Goal: Information Seeking & Learning: Learn about a topic

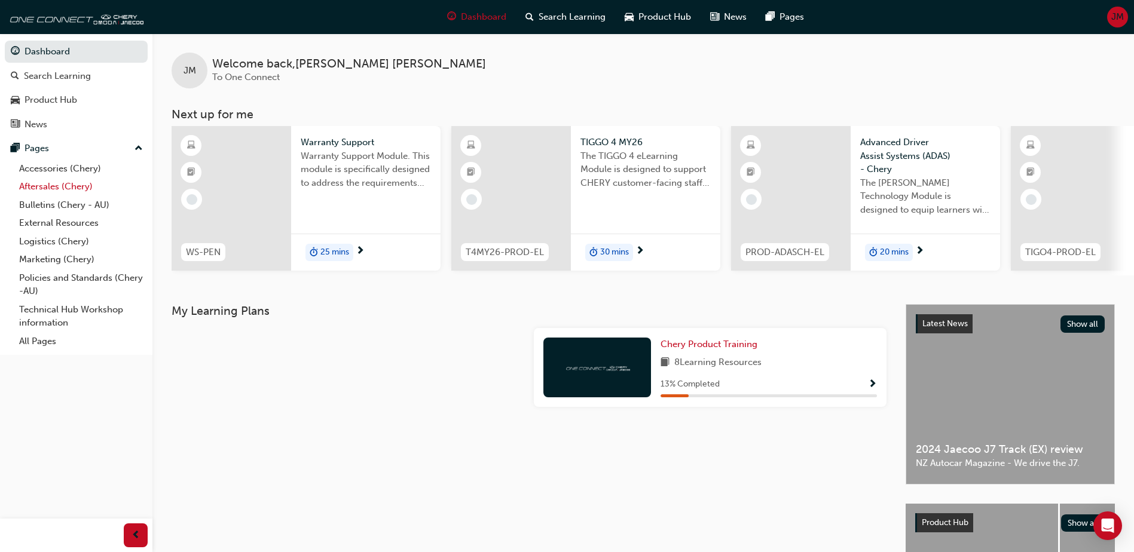
click at [46, 184] on link "Aftersales (Chery)" at bounding box center [80, 187] width 133 height 19
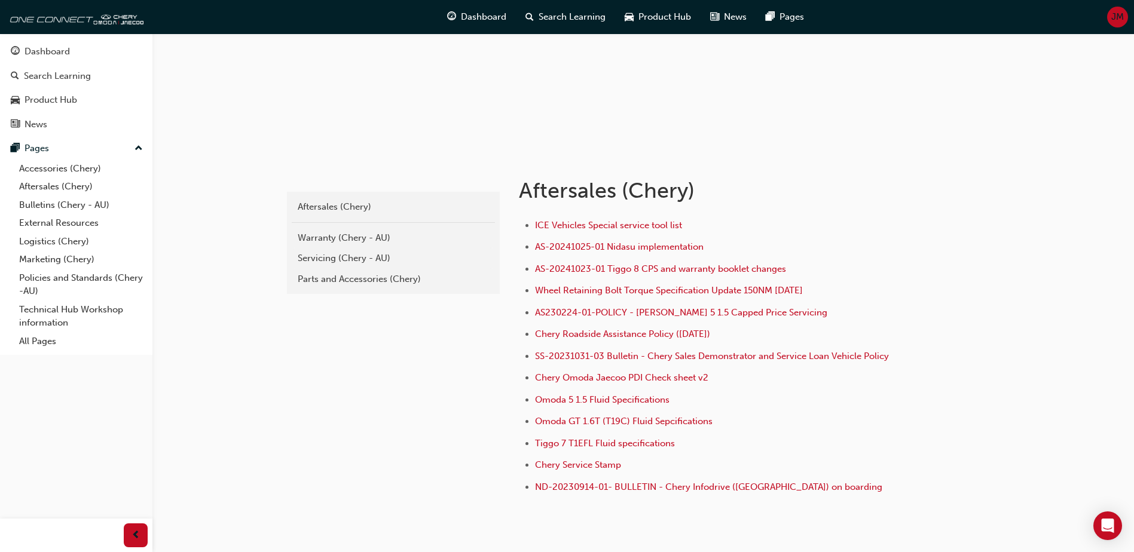
scroll to position [120, 0]
click at [331, 239] on div "Warranty (Chery - AU)" at bounding box center [393, 238] width 191 height 14
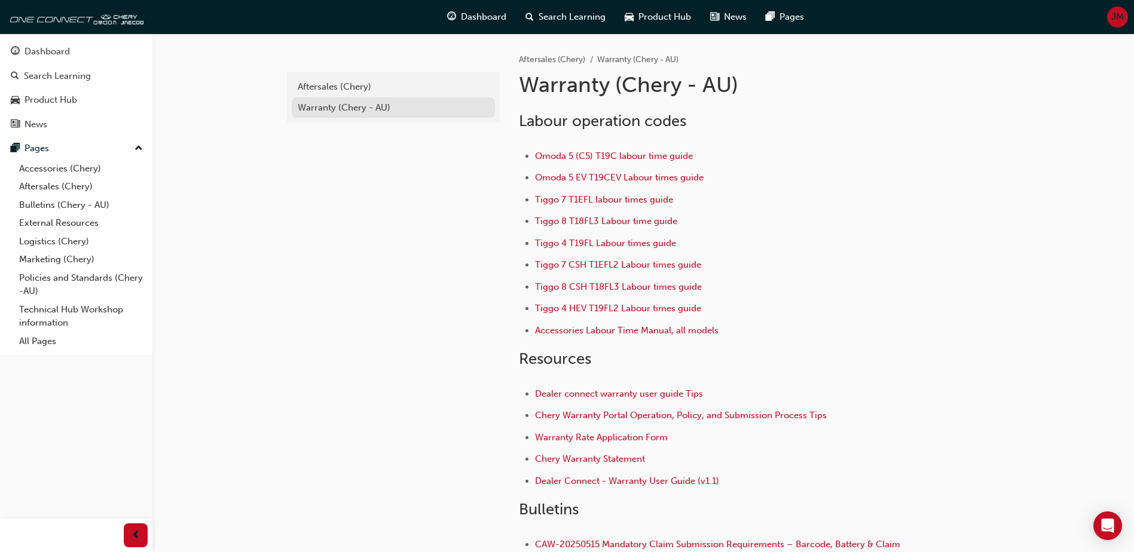
click at [320, 106] on div "Warranty (Chery - AU)" at bounding box center [393, 108] width 191 height 14
click at [318, 88] on div "Aftersales (Chery)" at bounding box center [393, 87] width 191 height 14
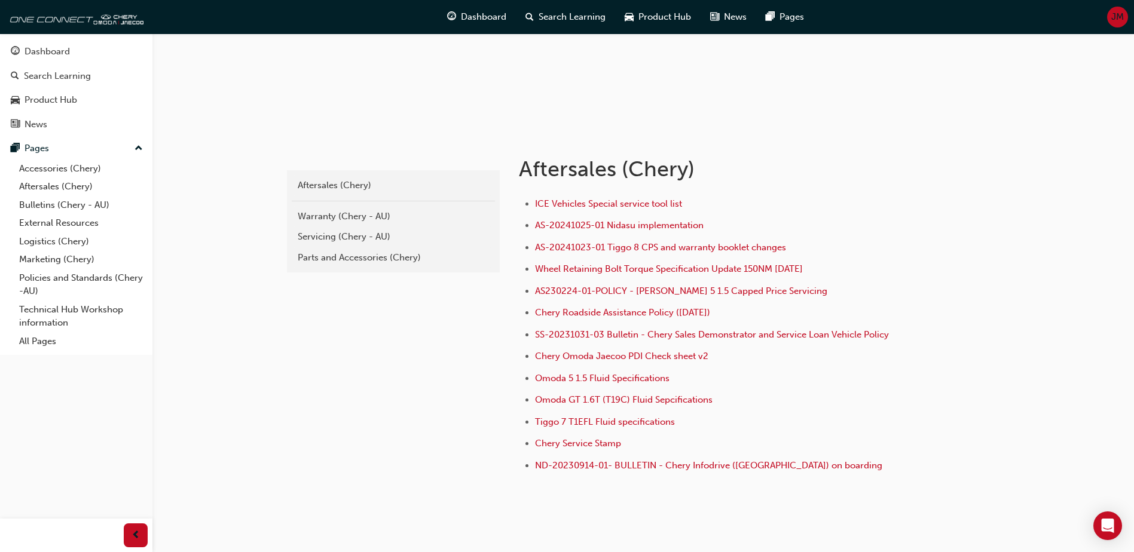
scroll to position [120, 0]
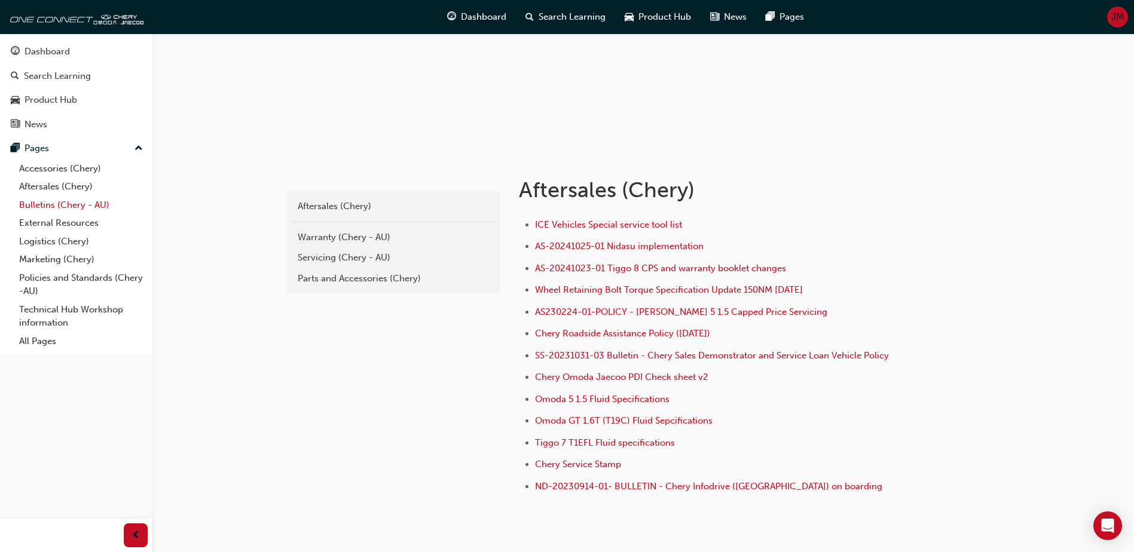
click at [30, 204] on link "Bulletins (Chery - AU)" at bounding box center [80, 205] width 133 height 19
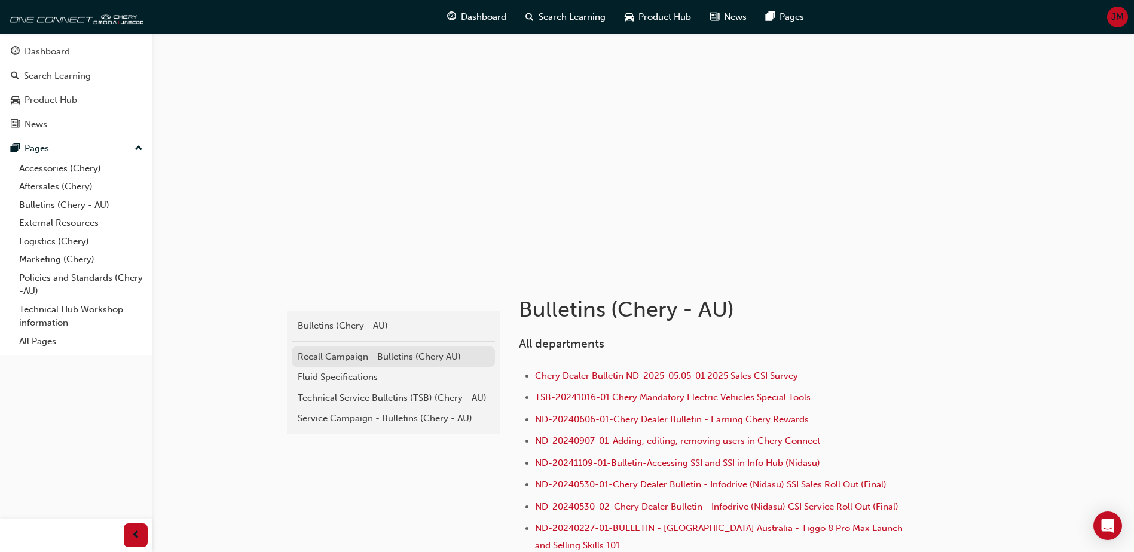
click at [402, 359] on div "Recall Campaign - Bulletins (Chery AU)" at bounding box center [393, 357] width 191 height 14
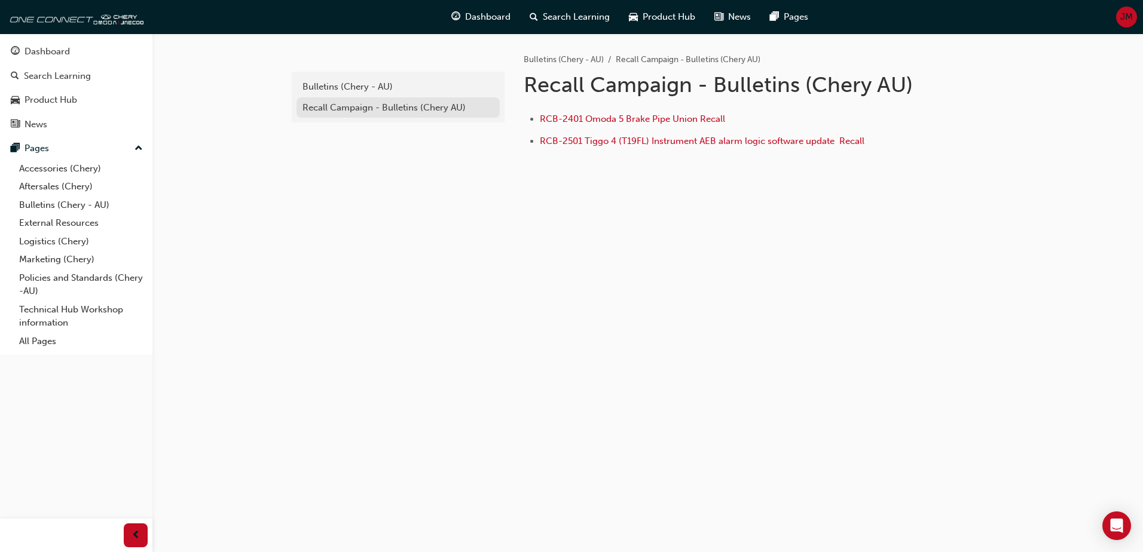
click at [363, 109] on div "Recall Campaign - Bulletins (Chery AU)" at bounding box center [398, 108] width 191 height 14
click at [313, 87] on div "Bulletins (Chery - AU)" at bounding box center [398, 87] width 191 height 14
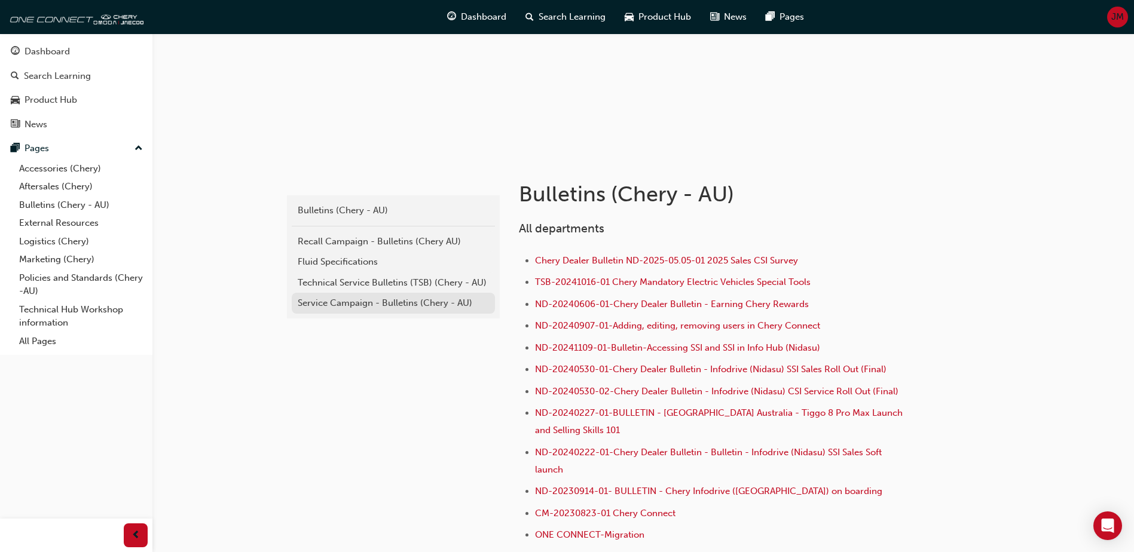
scroll to position [120, 0]
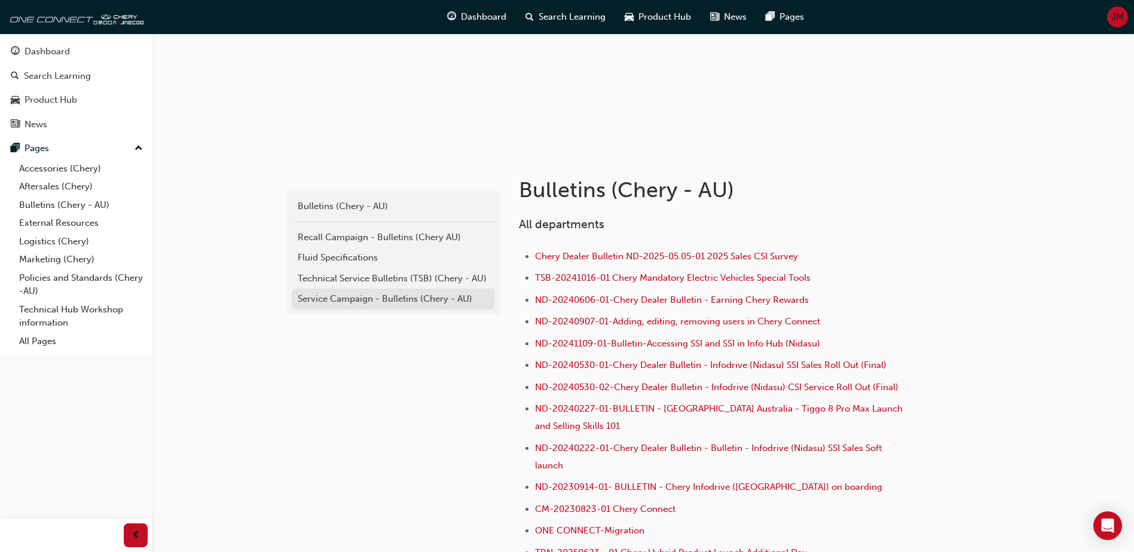
click at [358, 299] on div "Service Campaign - Bulletins (Chery - AU)" at bounding box center [393, 299] width 191 height 14
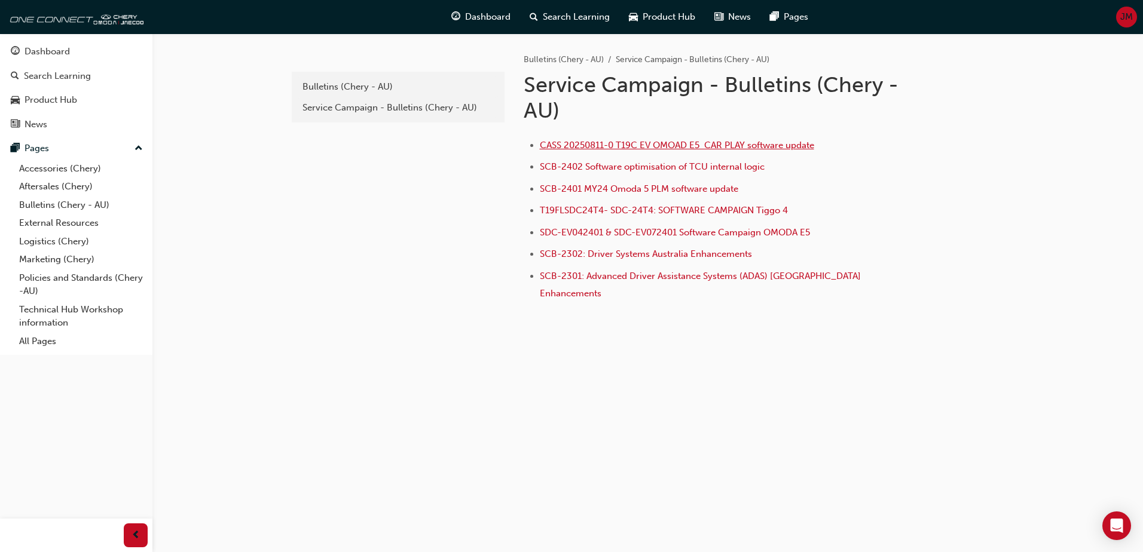
click at [598, 141] on span "CASS 20250811-0 T19C EV OMOAD E5 CAR PLAY software update" at bounding box center [677, 145] width 274 height 11
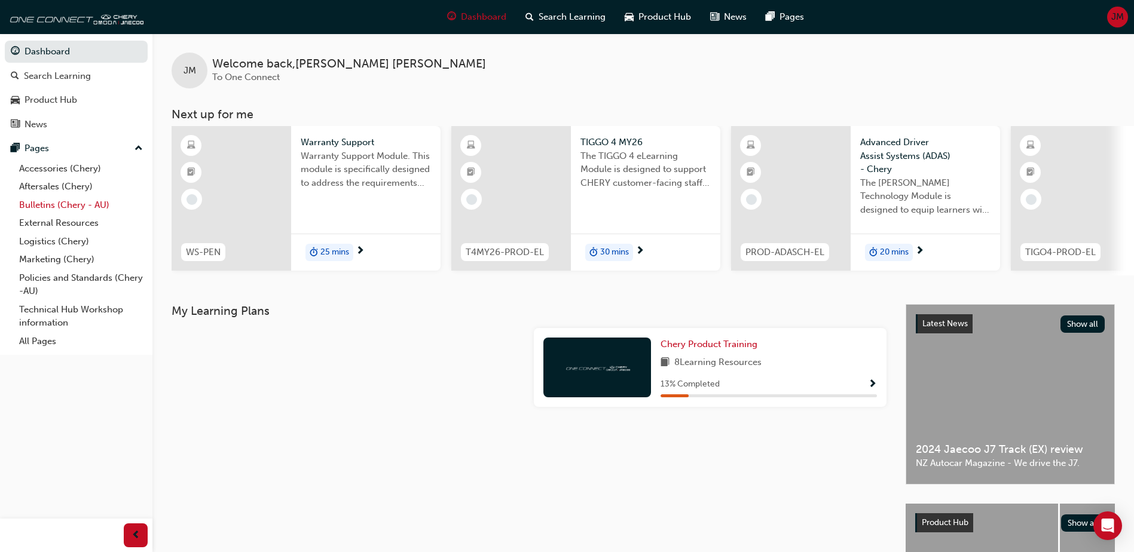
click at [40, 204] on link "Bulletins (Chery - AU)" at bounding box center [80, 205] width 133 height 19
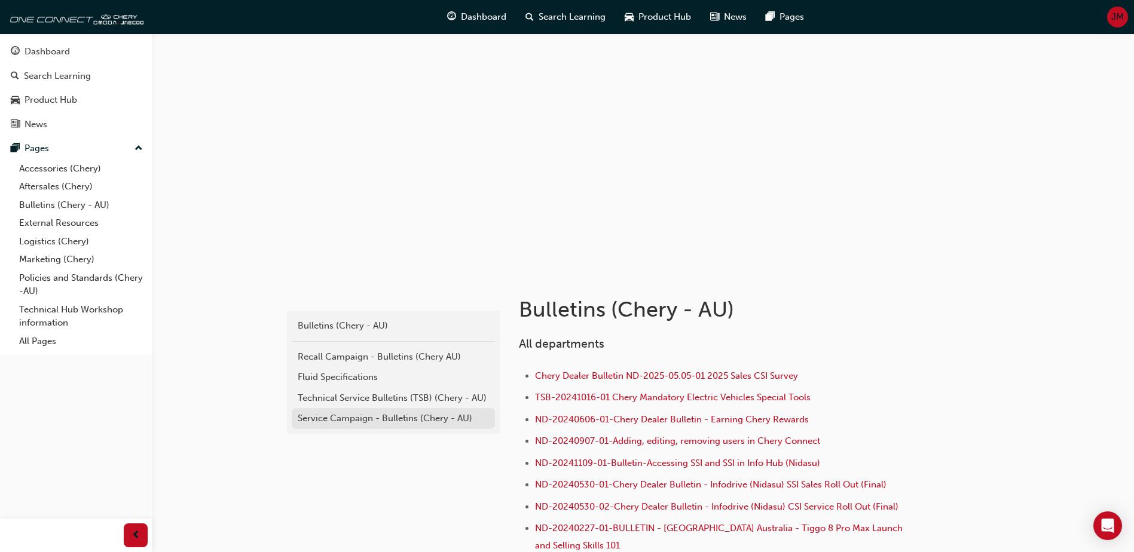
click at [343, 420] on div "Service Campaign - Bulletins (Chery - AU)" at bounding box center [393, 419] width 191 height 14
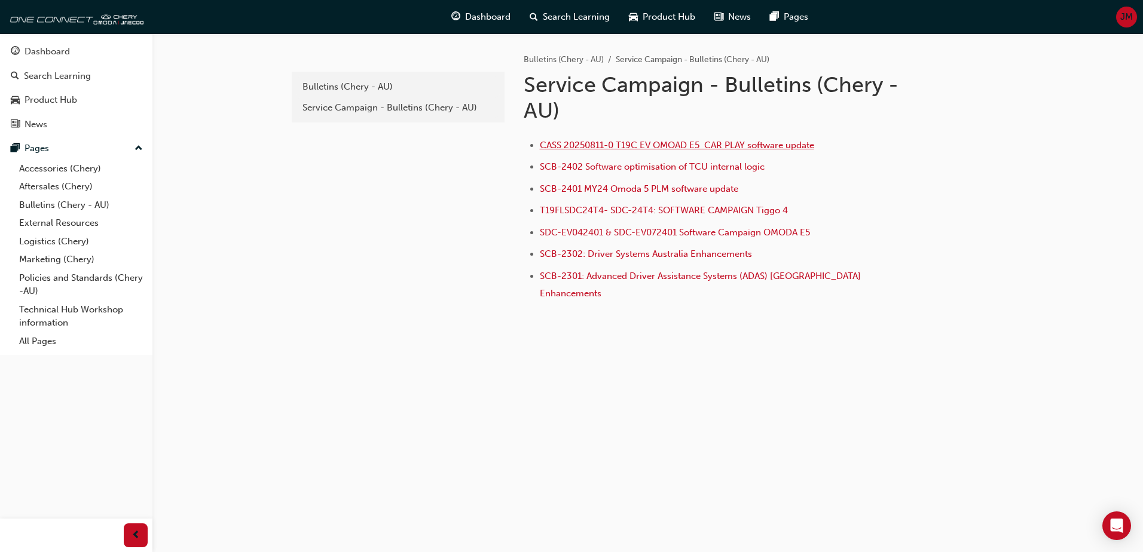
click at [616, 144] on span "CASS 20250811-0 T19C EV OMOAD E5 CAR PLAY software update" at bounding box center [677, 145] width 274 height 11
